Goal: Communication & Community: Answer question/provide support

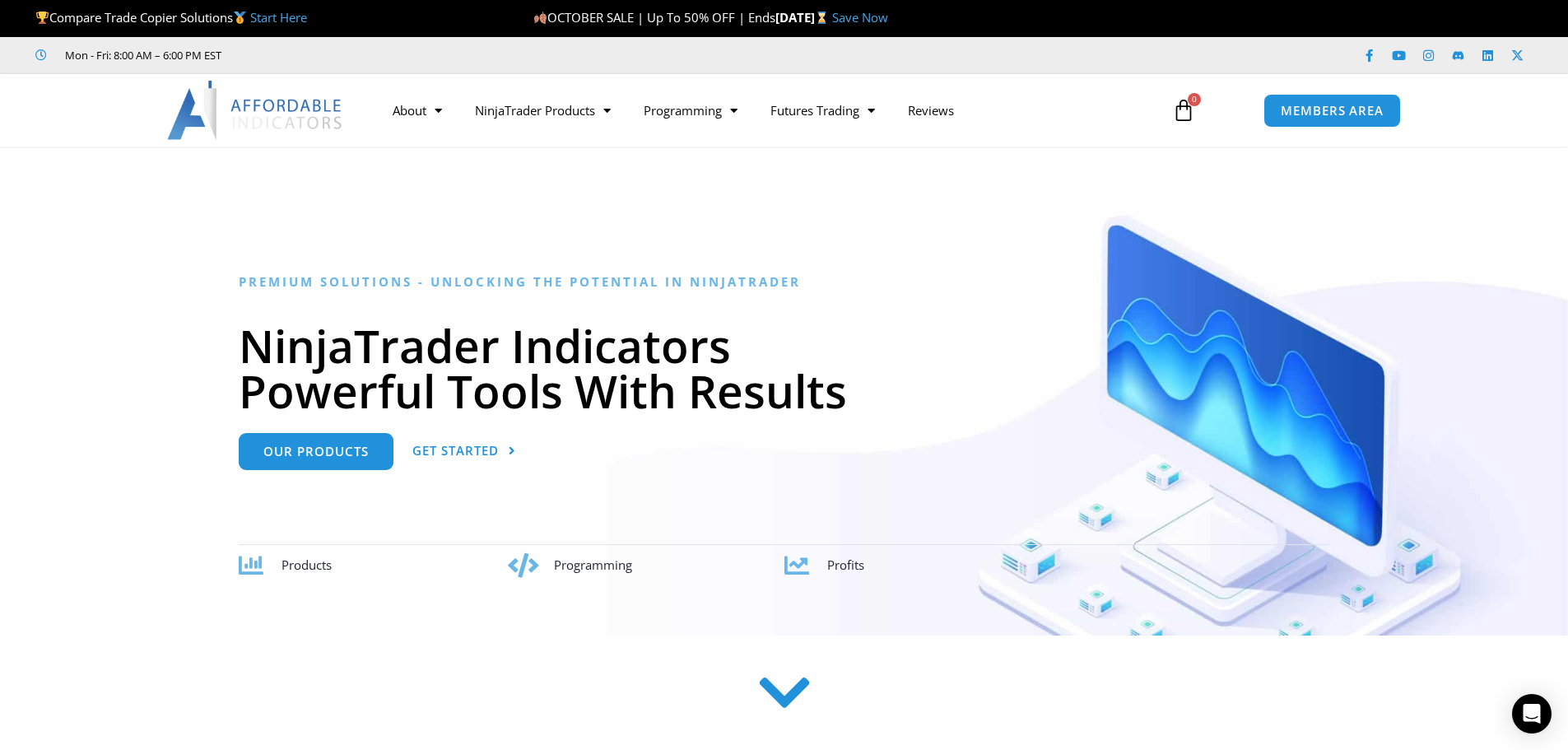
click at [1507, 727] on section at bounding box center [784, 718] width 1568 height 128
click at [1514, 717] on div "Open Intercom Messenger" at bounding box center [1532, 713] width 44 height 44
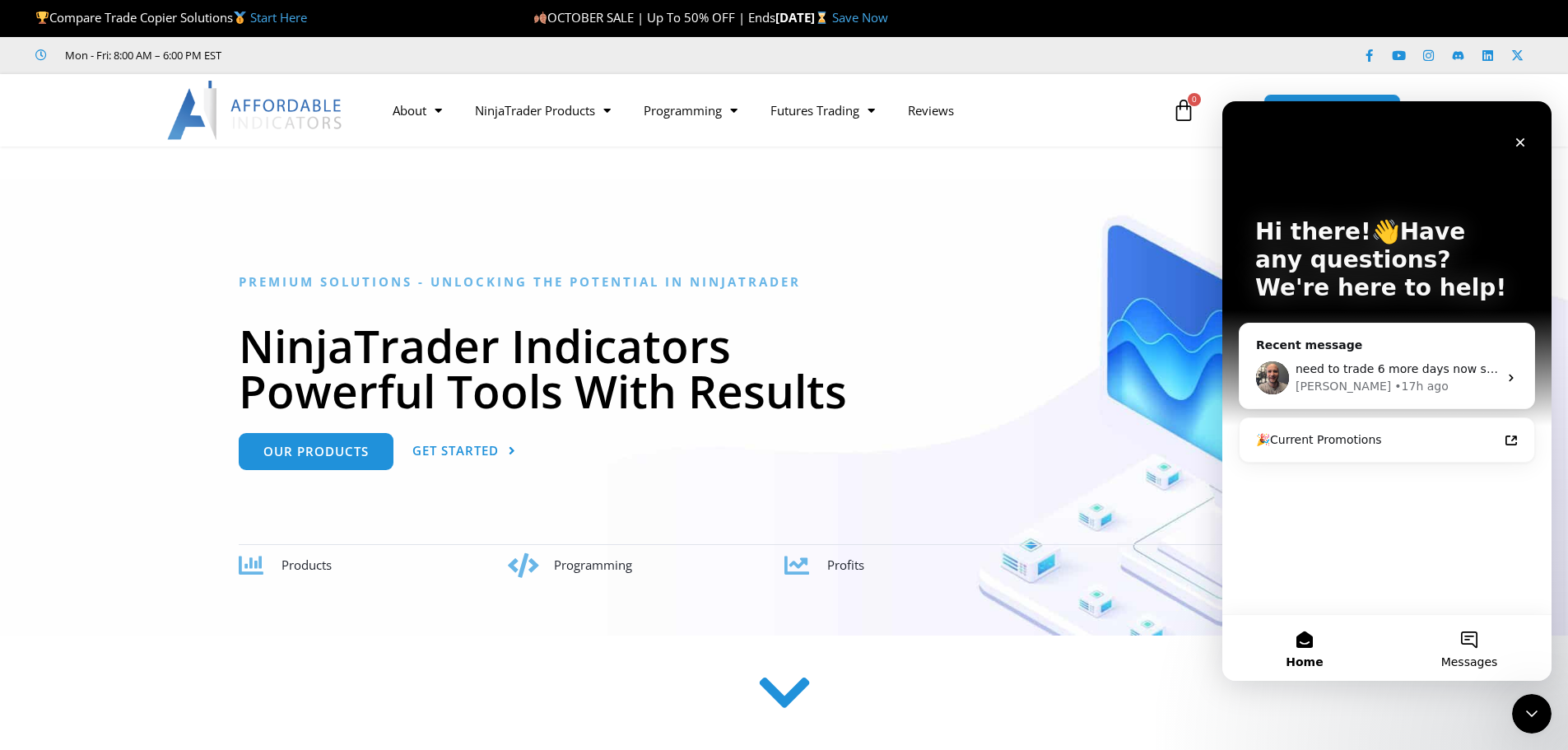
click at [1492, 663] on span "Messages" at bounding box center [1469, 661] width 57 height 11
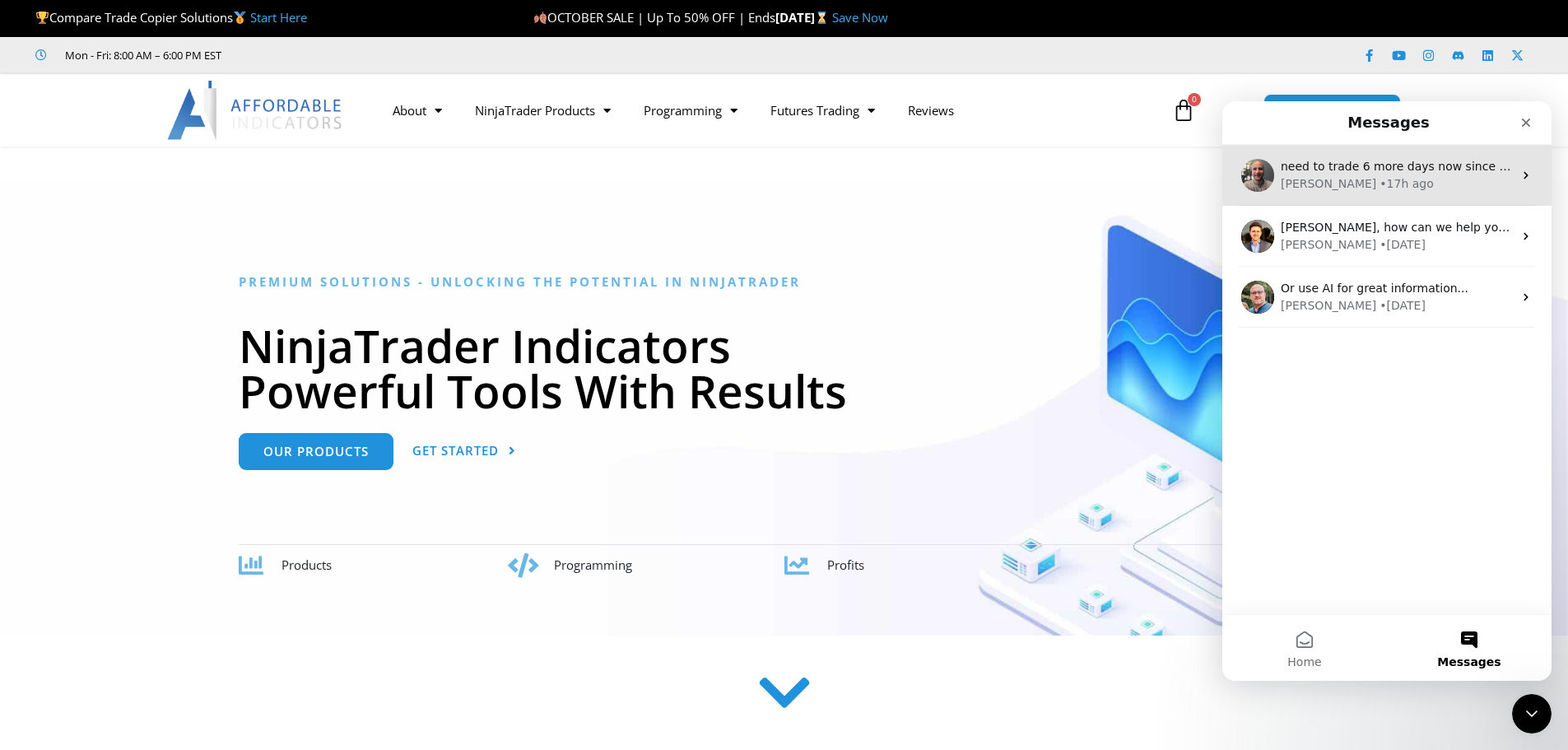
click at [1392, 188] on div "[PERSON_NAME] • 17h ago" at bounding box center [1396, 184] width 232 height 17
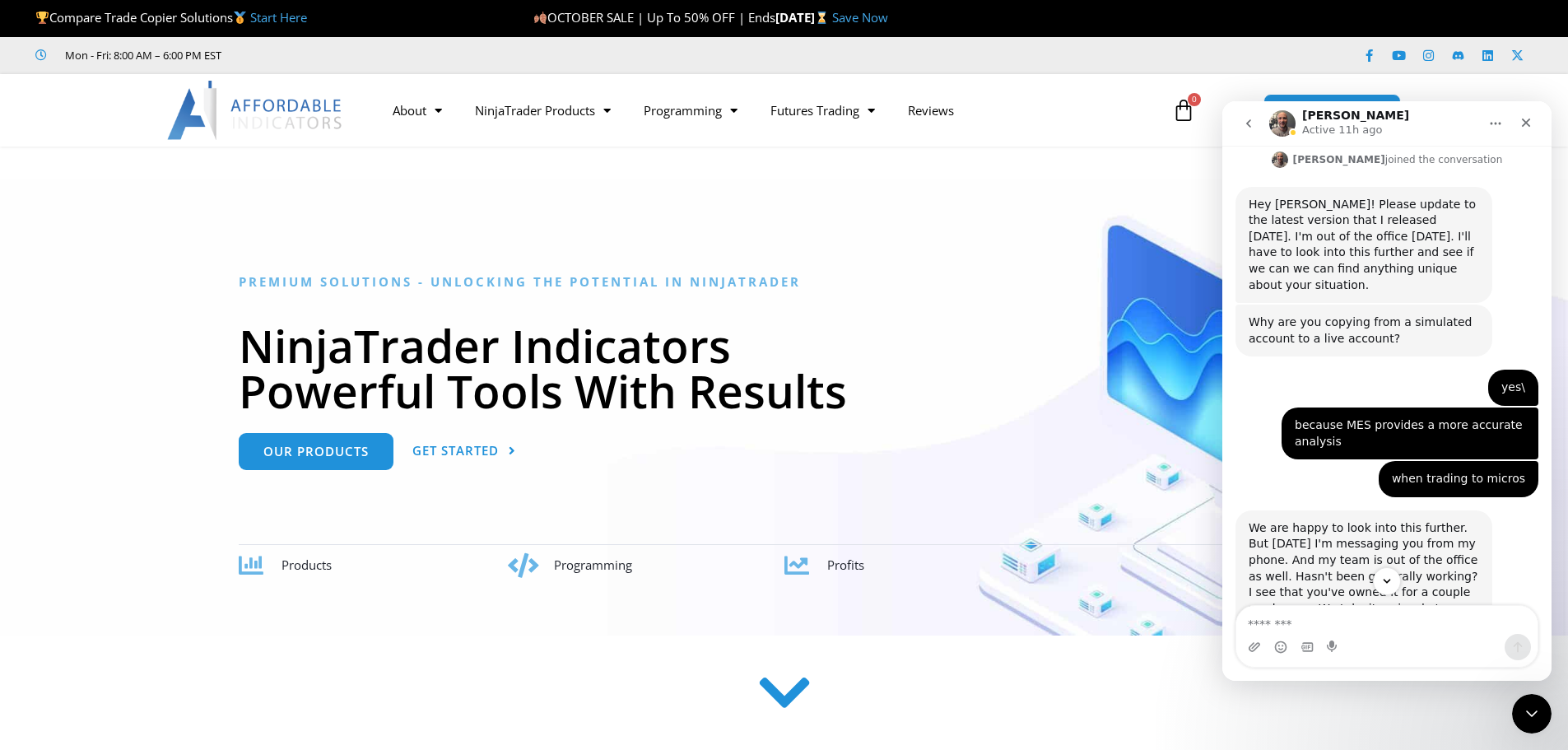
scroll to position [4650, 0]
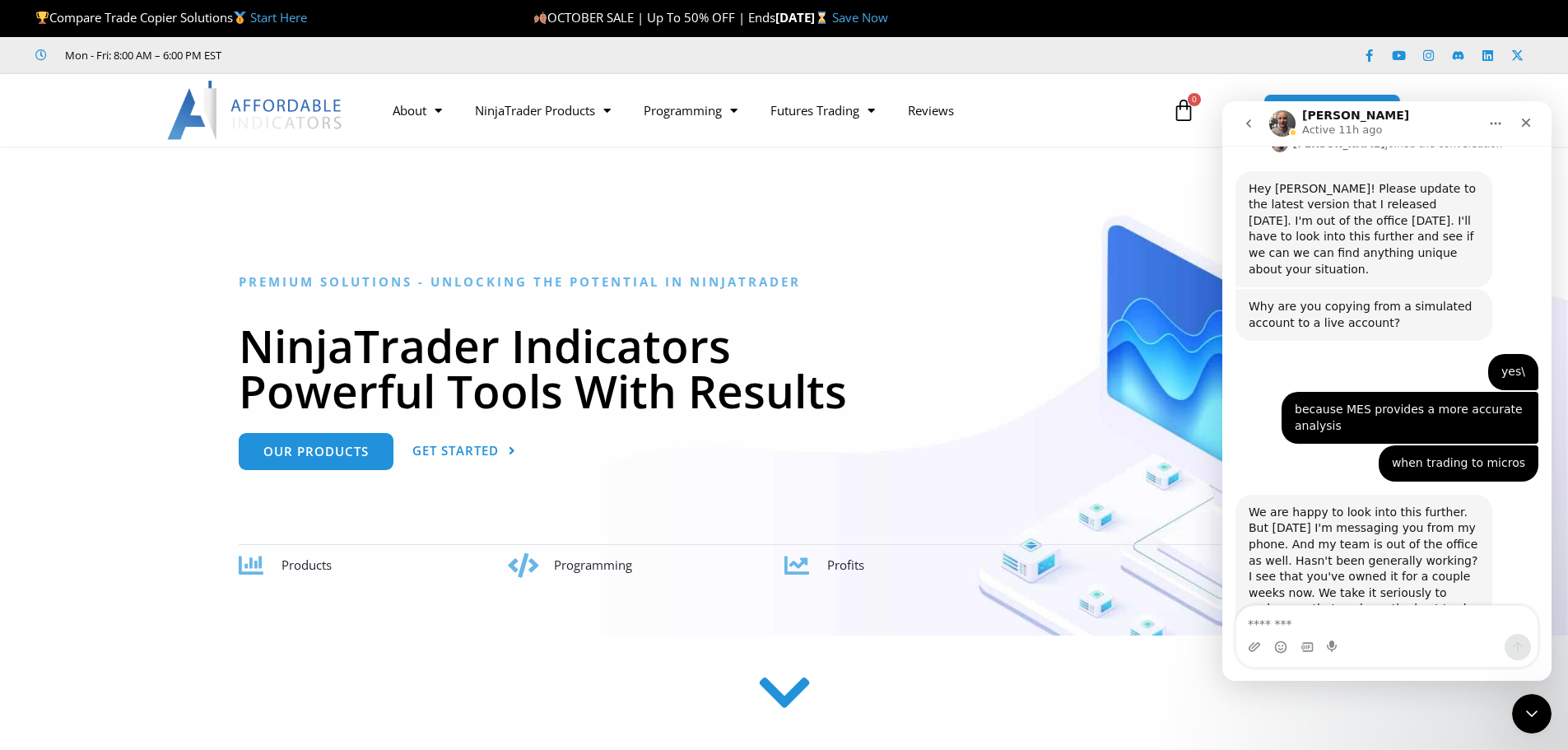
drag, startPoint x: 1350, startPoint y: 424, endPoint x: 1434, endPoint y: 431, distance: 84.3
drag, startPoint x: 1373, startPoint y: 442, endPoint x: 1474, endPoint y: 442, distance: 101.0
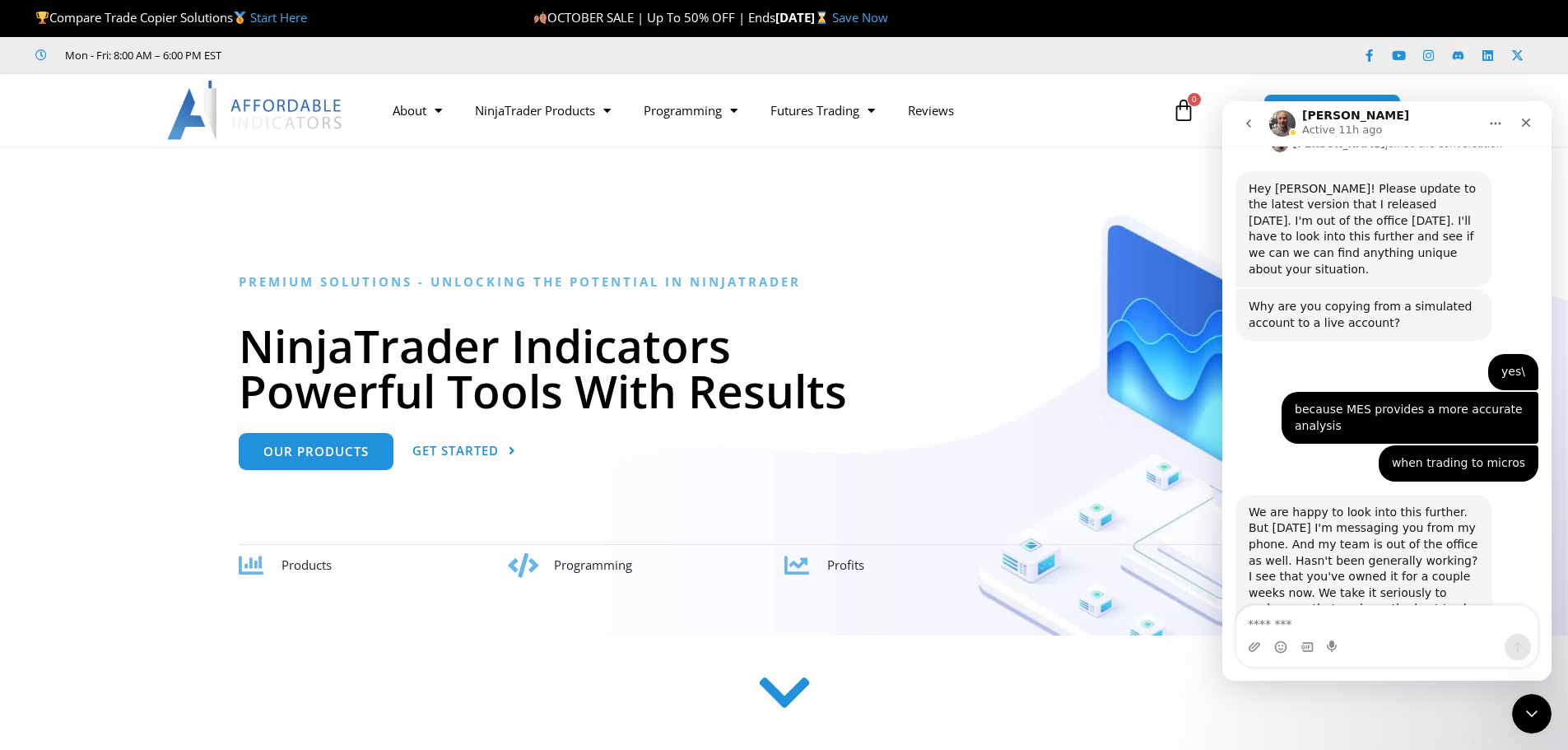
click at [1386, 673] on div "no worries. turns out i actualkly won too much, now i have to lose a bit to be …" at bounding box center [1409, 707] width 257 height 69
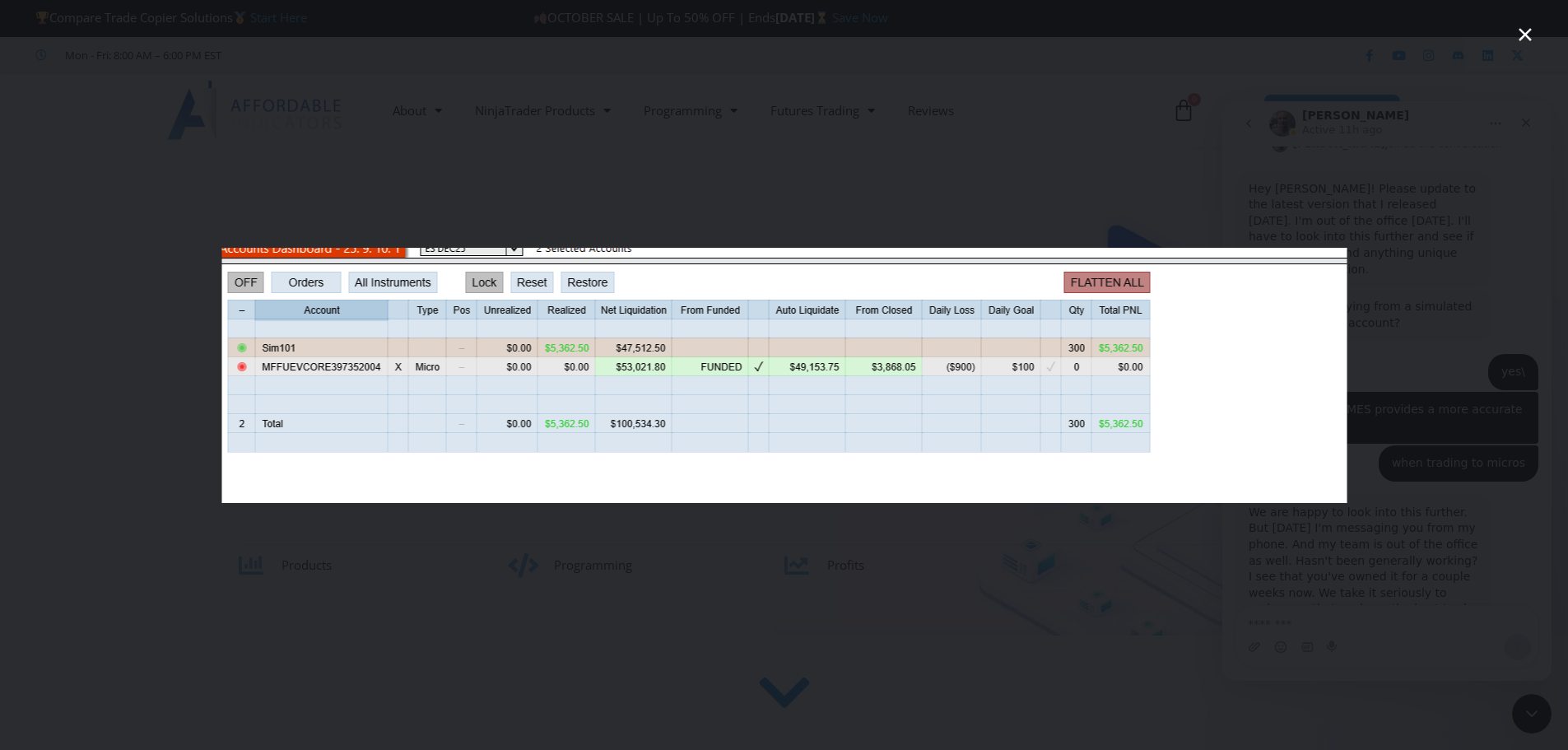
click at [1442, 316] on div "Intercom messenger" at bounding box center [784, 375] width 1568 height 750
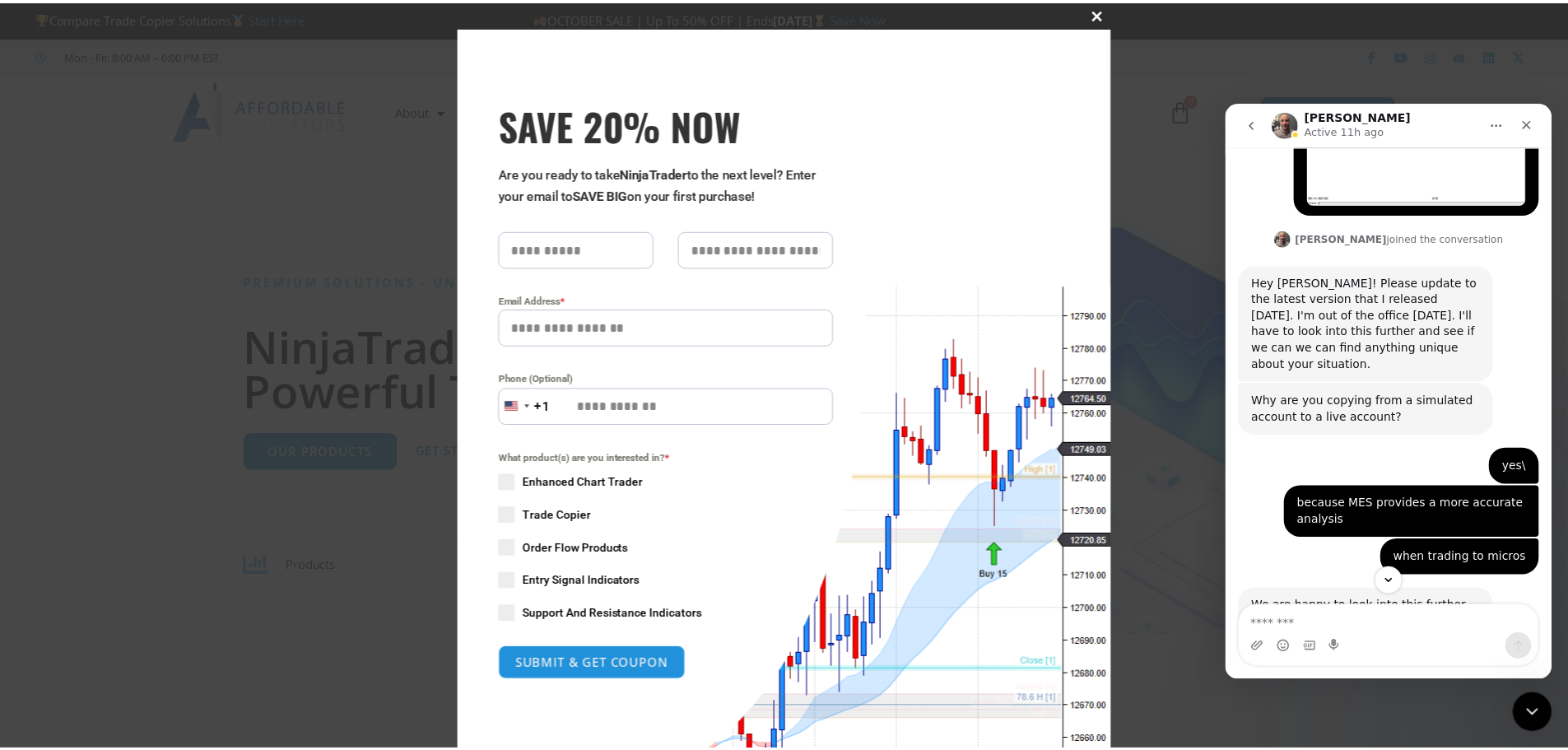
scroll to position [4568, 0]
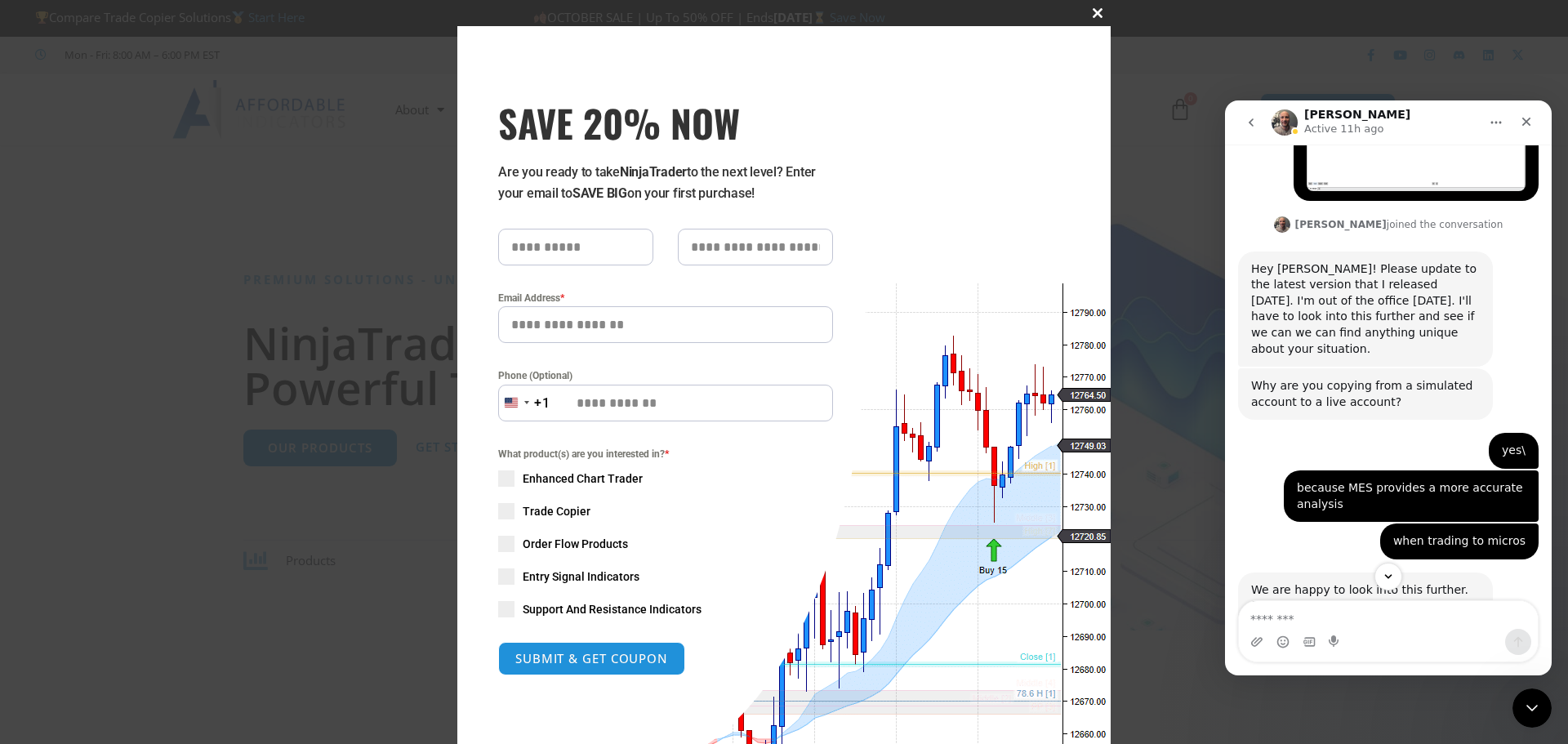
click at [1090, 19] on button "Close this module" at bounding box center [1097, 13] width 26 height 26
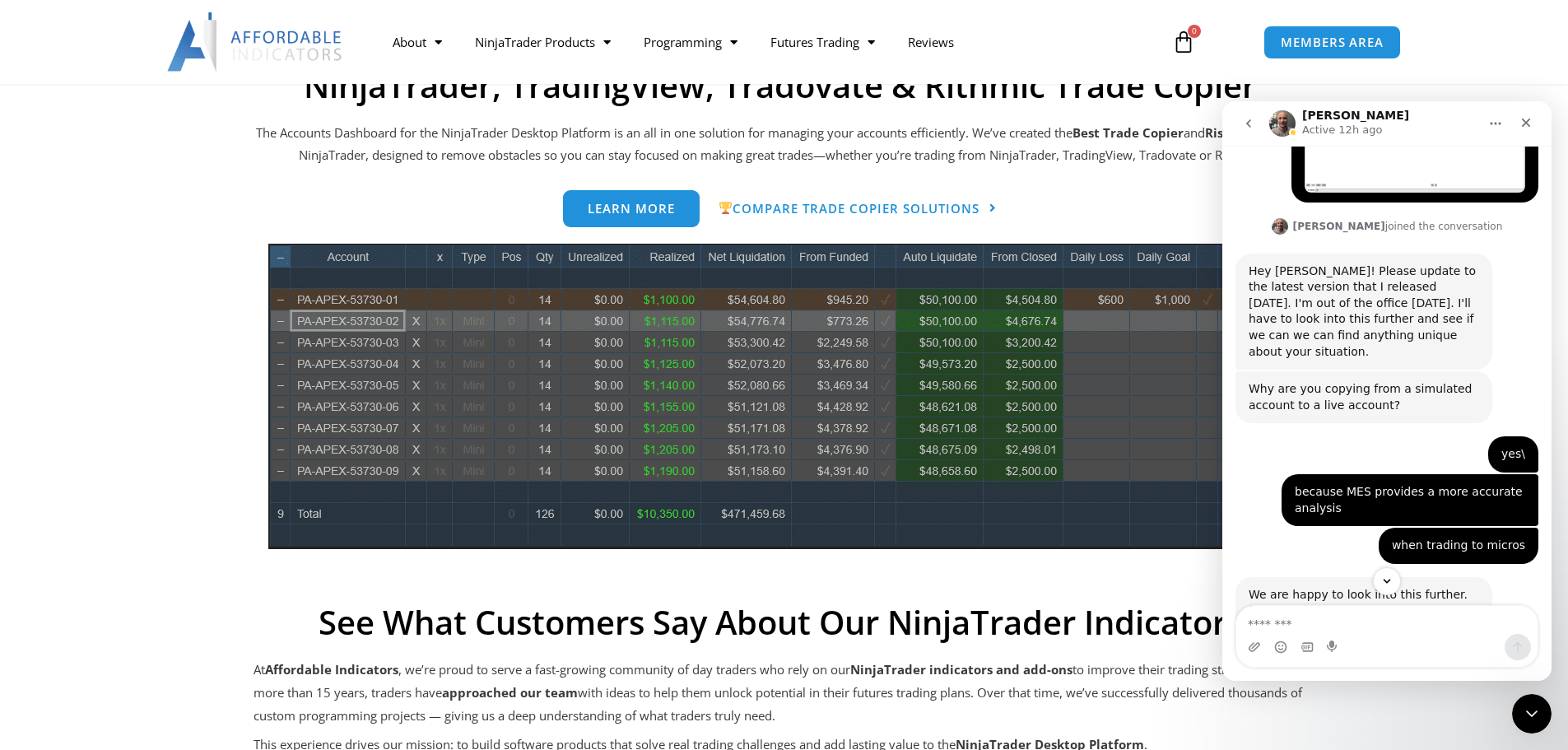
scroll to position [823, 0]
